Goal: Task Accomplishment & Management: Complete application form

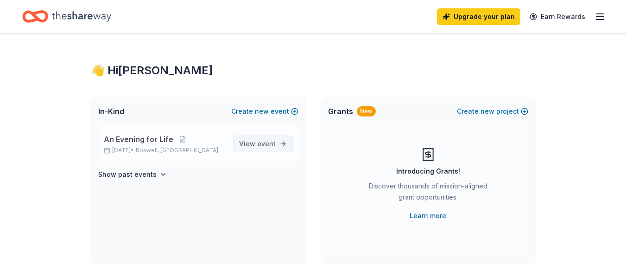
click at [258, 141] on span "event" at bounding box center [266, 144] width 19 height 8
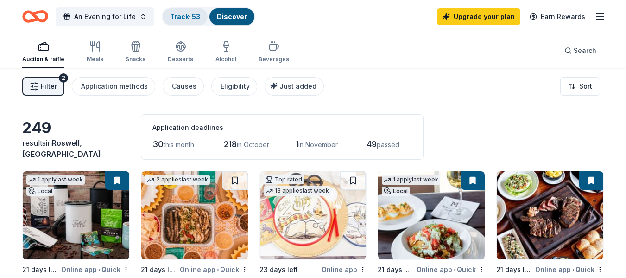
click at [185, 19] on link "Track · 53" at bounding box center [185, 17] width 30 height 8
click at [182, 18] on link "Track · 53" at bounding box center [185, 17] width 30 height 8
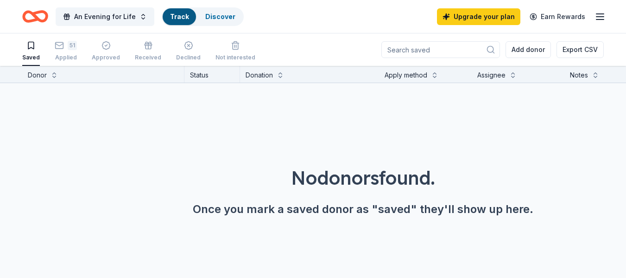
scroll to position [0, 0]
click at [64, 52] on div "51 Applied" at bounding box center [66, 50] width 22 height 20
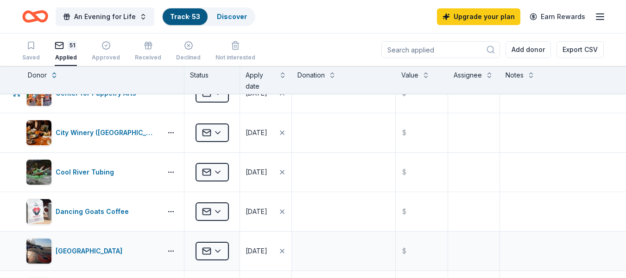
scroll to position [417, 0]
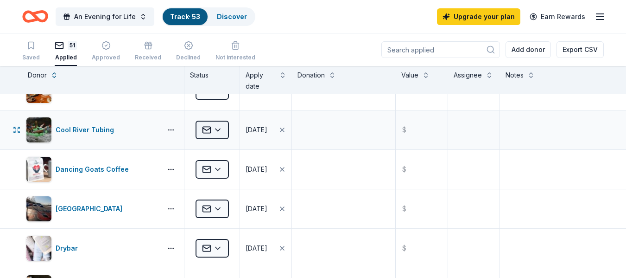
click at [213, 134] on html "An Evening for Life Track · 53 Discover Upgrade your plan Earn Rewards Saved 51…" at bounding box center [313, 139] width 626 height 278
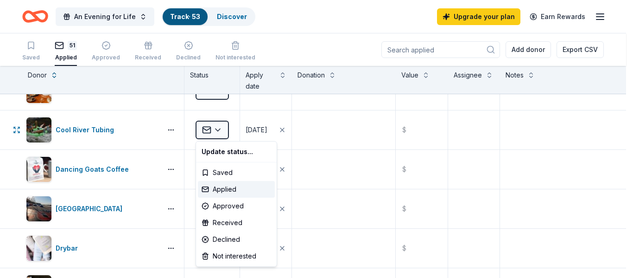
click at [169, 129] on html "An Evening for Life Track · 53 Discover Upgrade your plan Earn Rewards Saved 51…" at bounding box center [316, 139] width 633 height 278
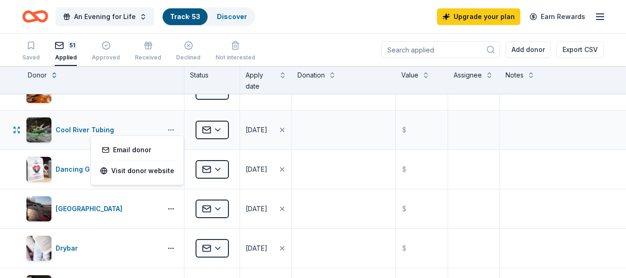
click at [169, 130] on button "button" at bounding box center [171, 129] width 19 height 7
click at [169, 119] on div "Cool River Tubing" at bounding box center [103, 129] width 162 height 39
click at [102, 51] on div "Approved" at bounding box center [106, 51] width 28 height 20
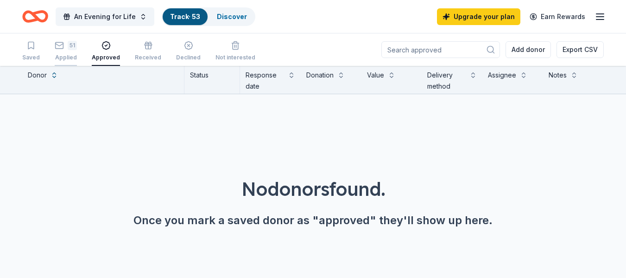
click at [60, 47] on icon "button" at bounding box center [59, 45] width 9 height 9
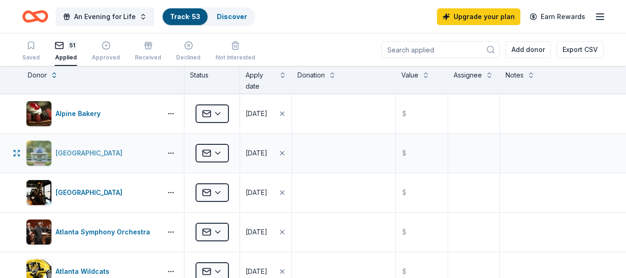
click at [110, 151] on div "Atlanta Botanical Garden" at bounding box center [91, 152] width 70 height 11
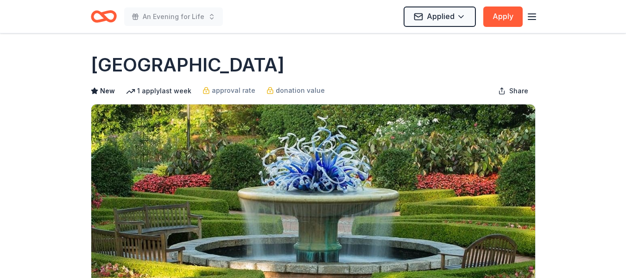
click at [534, 17] on line "button" at bounding box center [531, 17] width 7 height 0
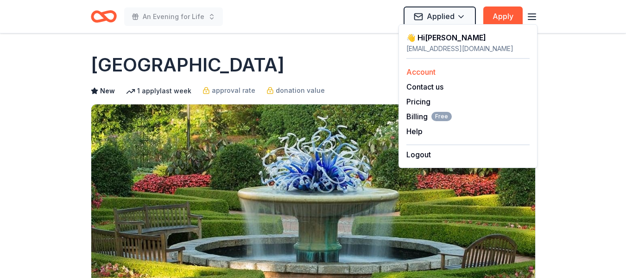
click at [429, 73] on link "Account" at bounding box center [421, 71] width 29 height 9
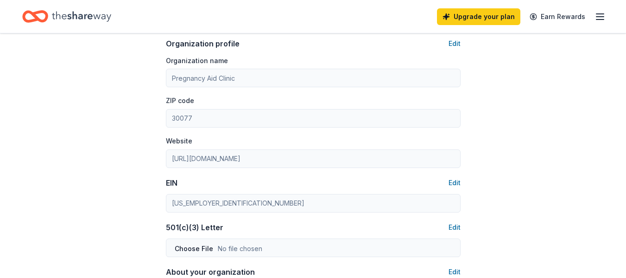
scroll to position [510, 0]
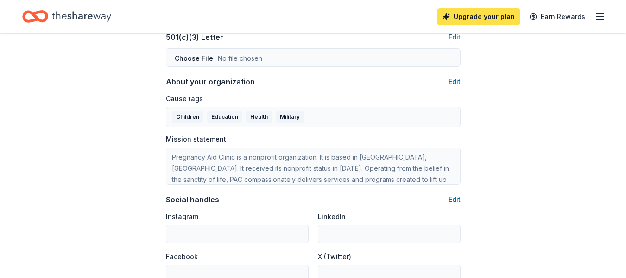
click at [472, 18] on link "Upgrade your plan" at bounding box center [478, 16] width 83 height 17
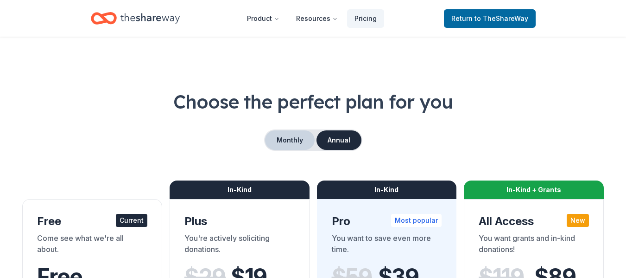
click at [280, 141] on button "Monthly" at bounding box center [290, 139] width 50 height 19
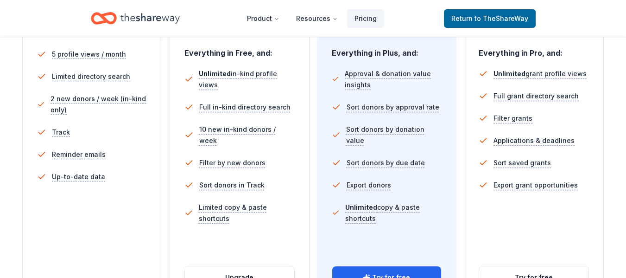
scroll to position [278, 0]
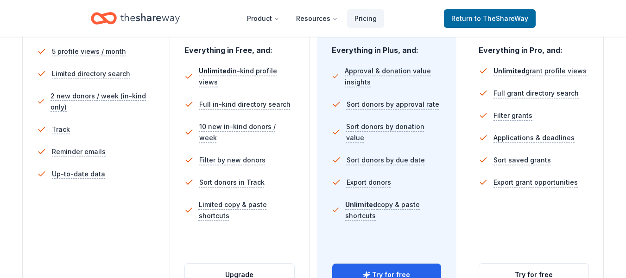
scroll to position [510, 0]
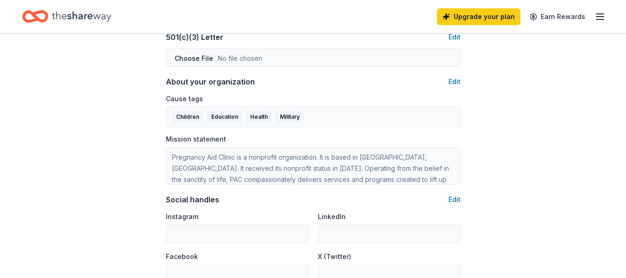
click at [68, 15] on icon "Home" at bounding box center [81, 16] width 59 height 19
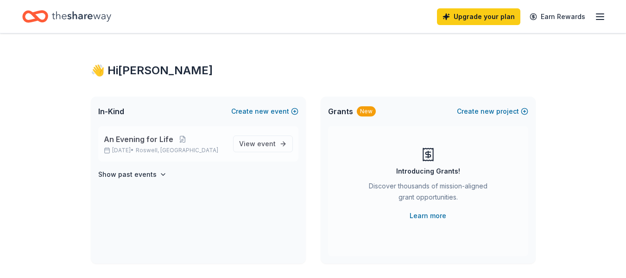
click at [162, 143] on span "An Evening for Life" at bounding box center [139, 139] width 70 height 11
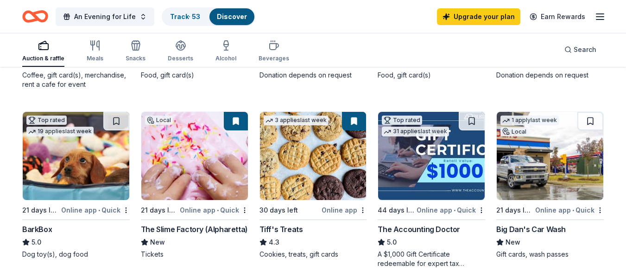
scroll to position [232, 0]
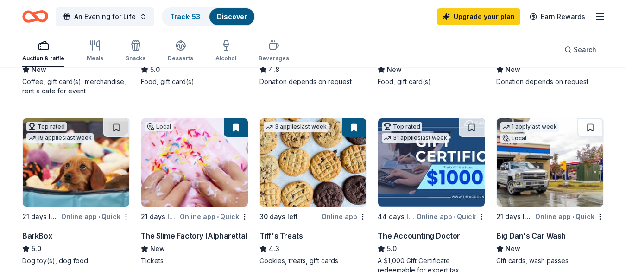
click at [194, 166] on img at bounding box center [194, 162] width 107 height 88
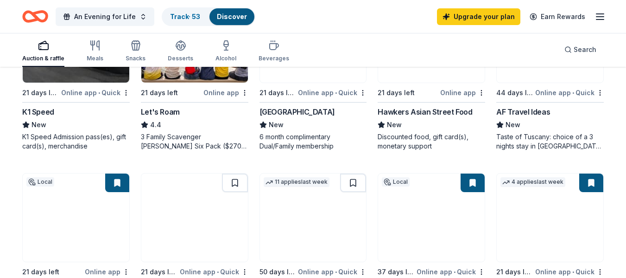
scroll to position [510, 0]
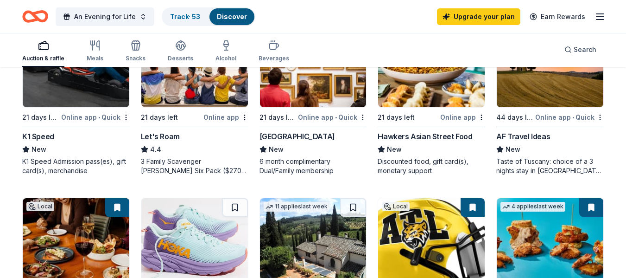
click at [96, 93] on img at bounding box center [76, 63] width 107 height 88
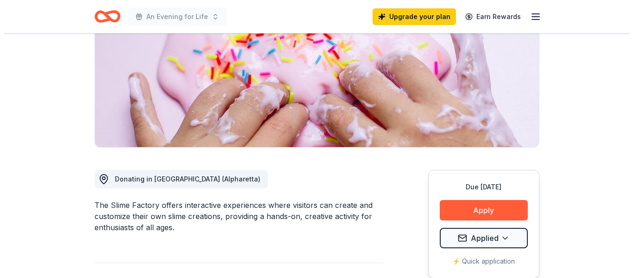
scroll to position [139, 0]
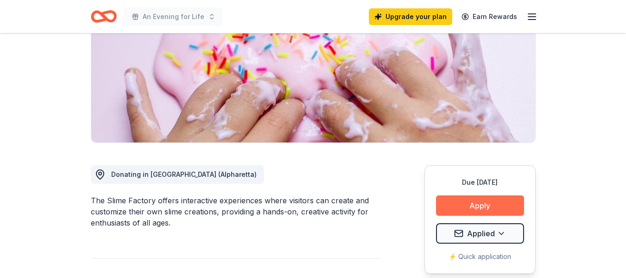
click at [491, 205] on button "Apply" at bounding box center [480, 205] width 88 height 20
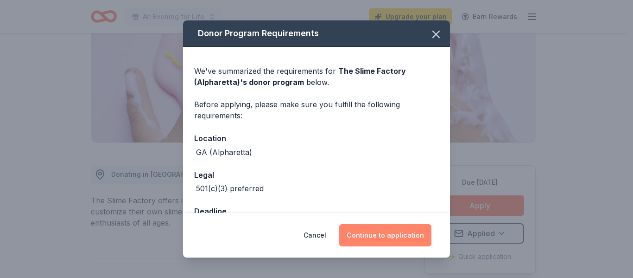
click at [420, 235] on button "Continue to application" at bounding box center [385, 235] width 92 height 22
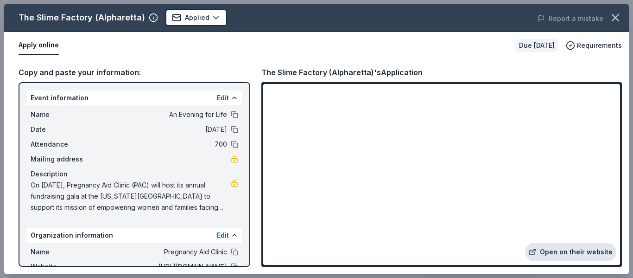
click at [574, 252] on link "Open on their website" at bounding box center [570, 251] width 91 height 19
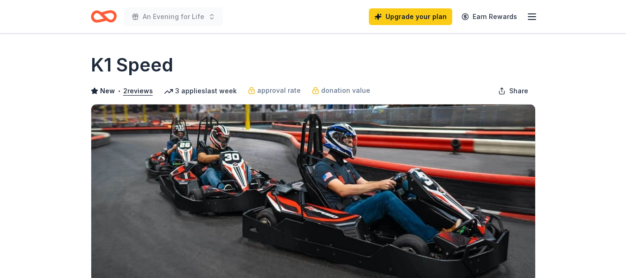
click at [99, 19] on icon "Home" at bounding box center [104, 17] width 26 height 22
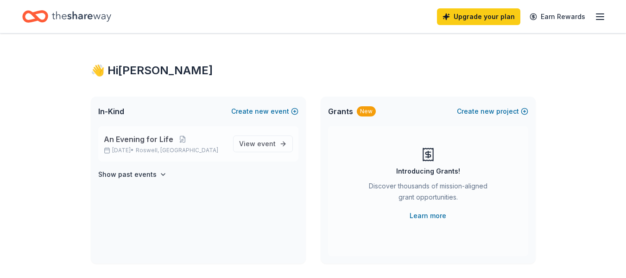
click at [161, 144] on span "An Evening for Life" at bounding box center [139, 139] width 70 height 11
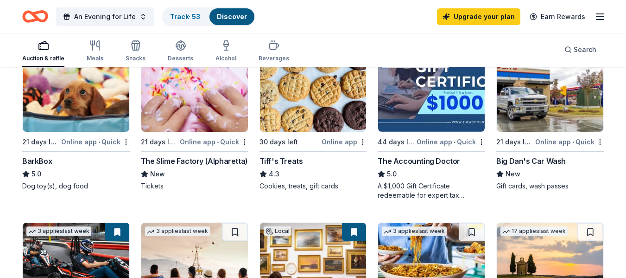
scroll to position [278, 0]
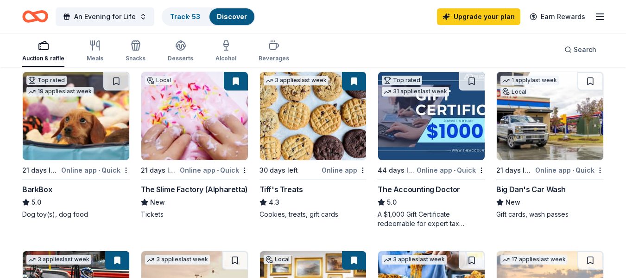
click at [558, 122] on img at bounding box center [550, 116] width 107 height 88
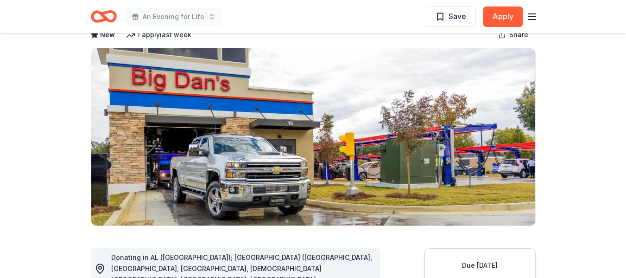
scroll to position [46, 0]
